Goal: Use online tool/utility: Utilize a website feature to perform a specific function

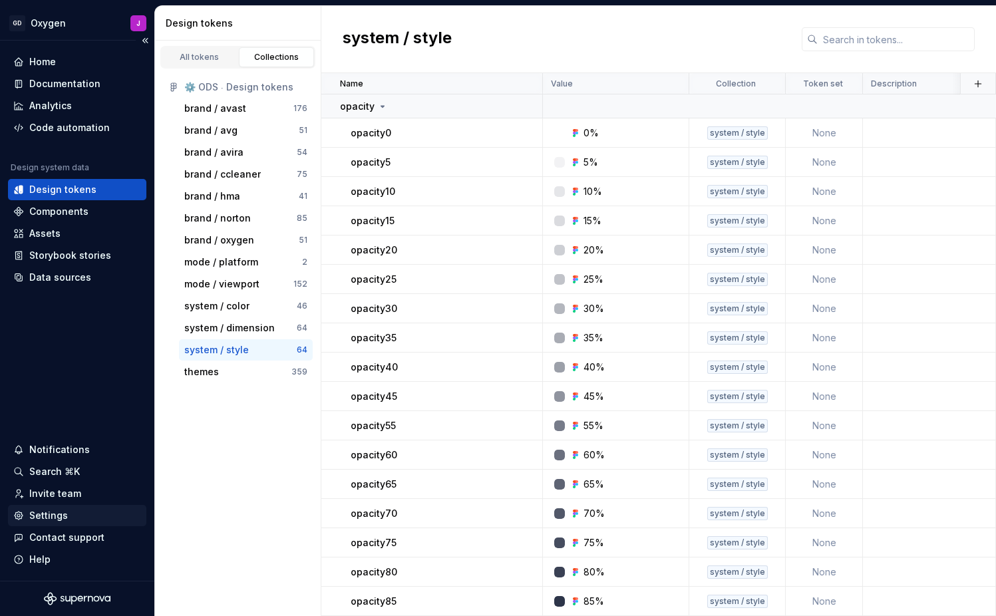
click at [57, 513] on div "Settings" at bounding box center [48, 515] width 39 height 13
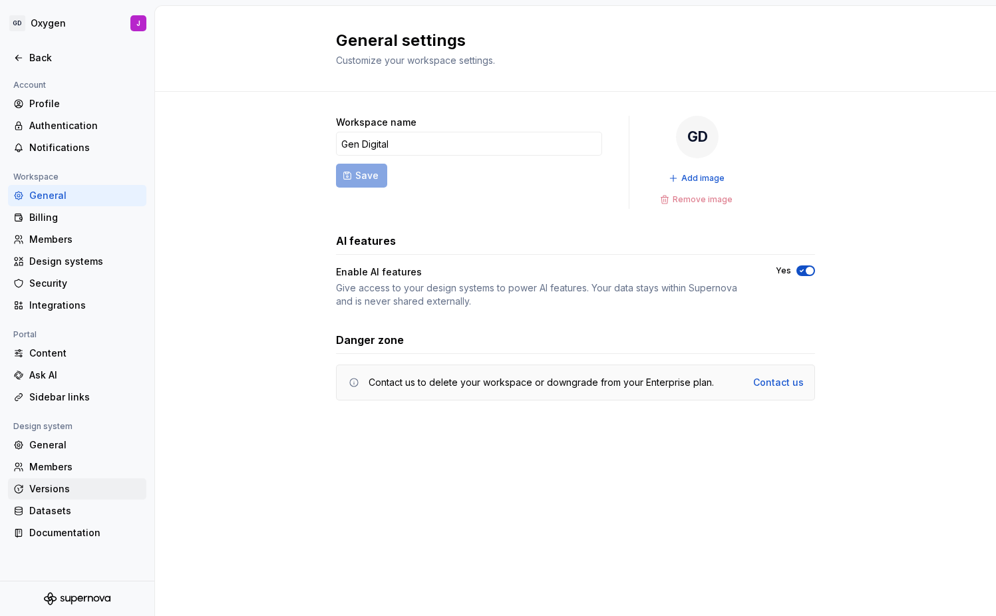
click at [56, 487] on div "Versions" at bounding box center [85, 488] width 112 height 13
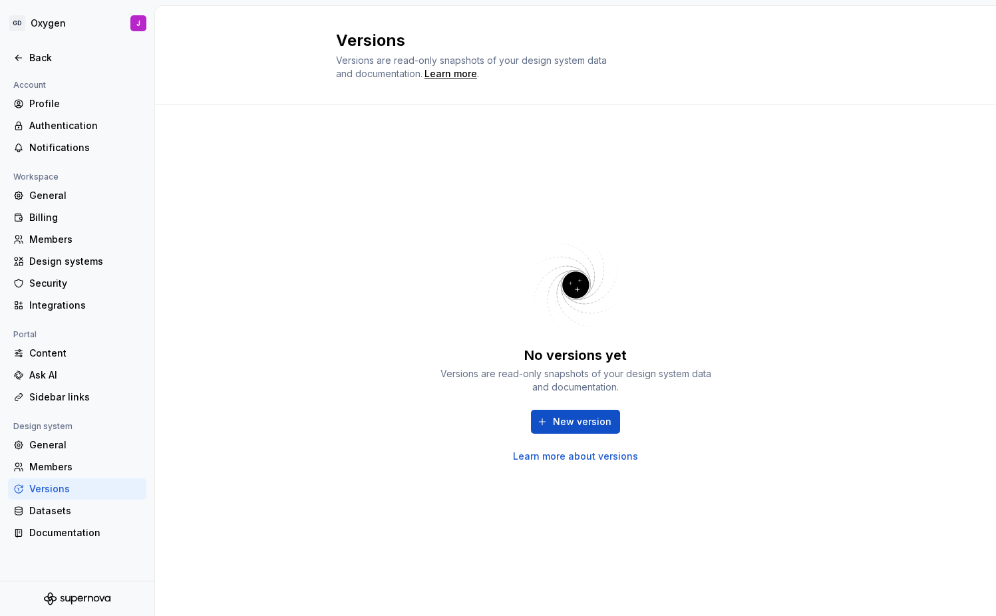
click at [560, 457] on link "Learn more about versions" at bounding box center [575, 456] width 125 height 13
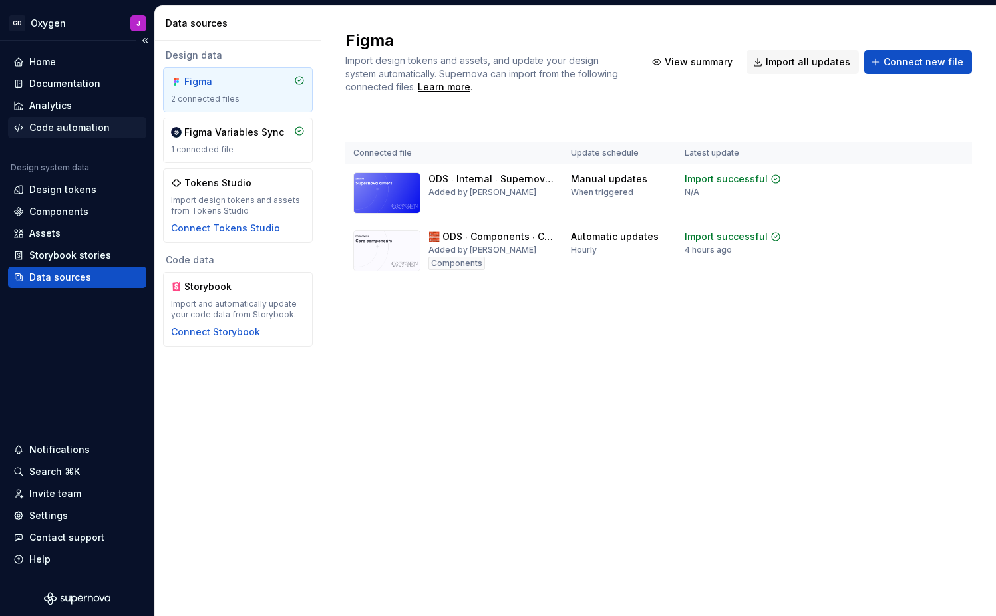
click at [69, 131] on div "Code automation" at bounding box center [69, 127] width 81 height 13
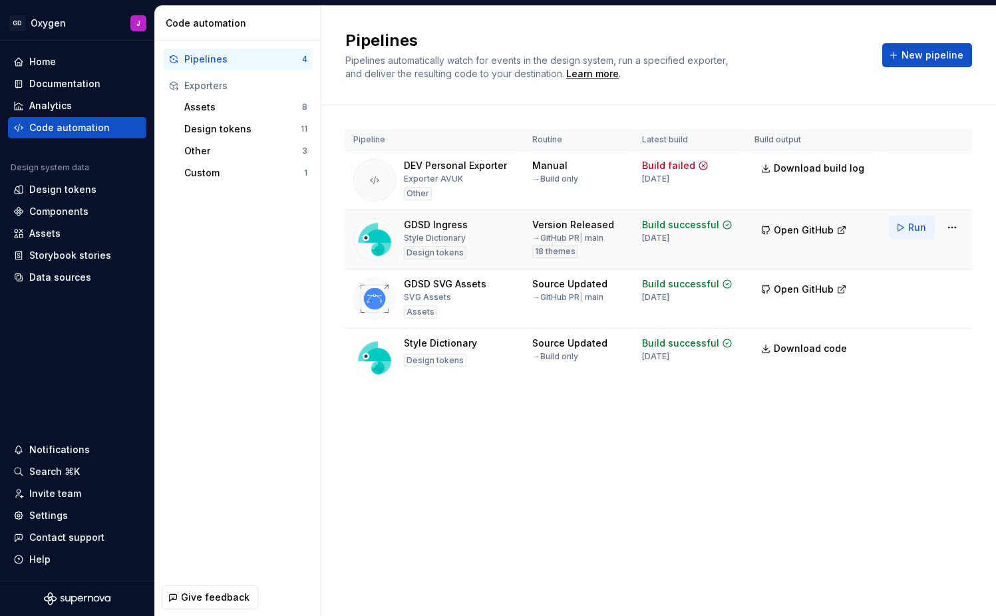
click at [908, 228] on button "Run" at bounding box center [912, 228] width 46 height 24
